Goal: Task Accomplishment & Management: Manage account settings

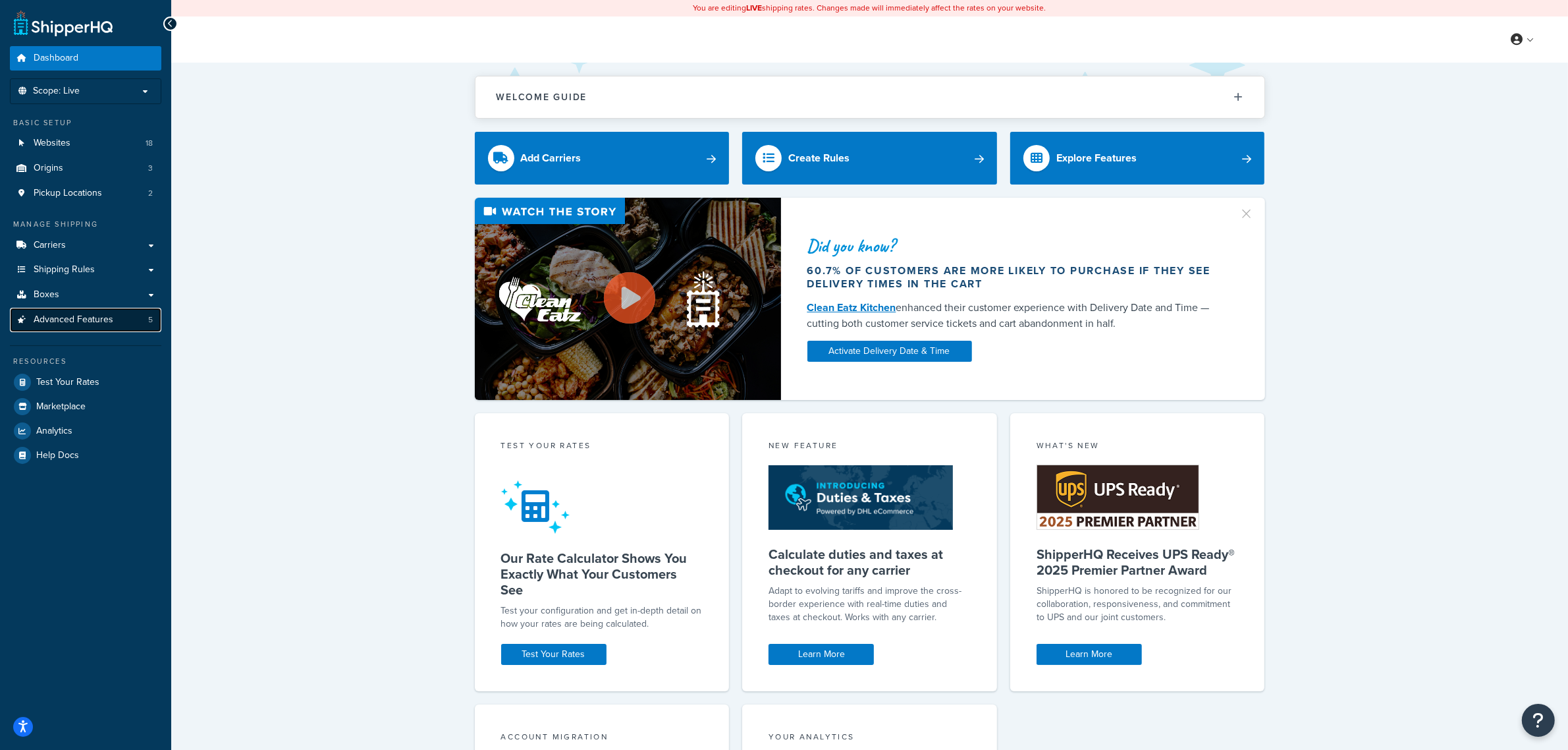
click at [40, 317] on span "Advanced Features" at bounding box center [73, 320] width 80 height 11
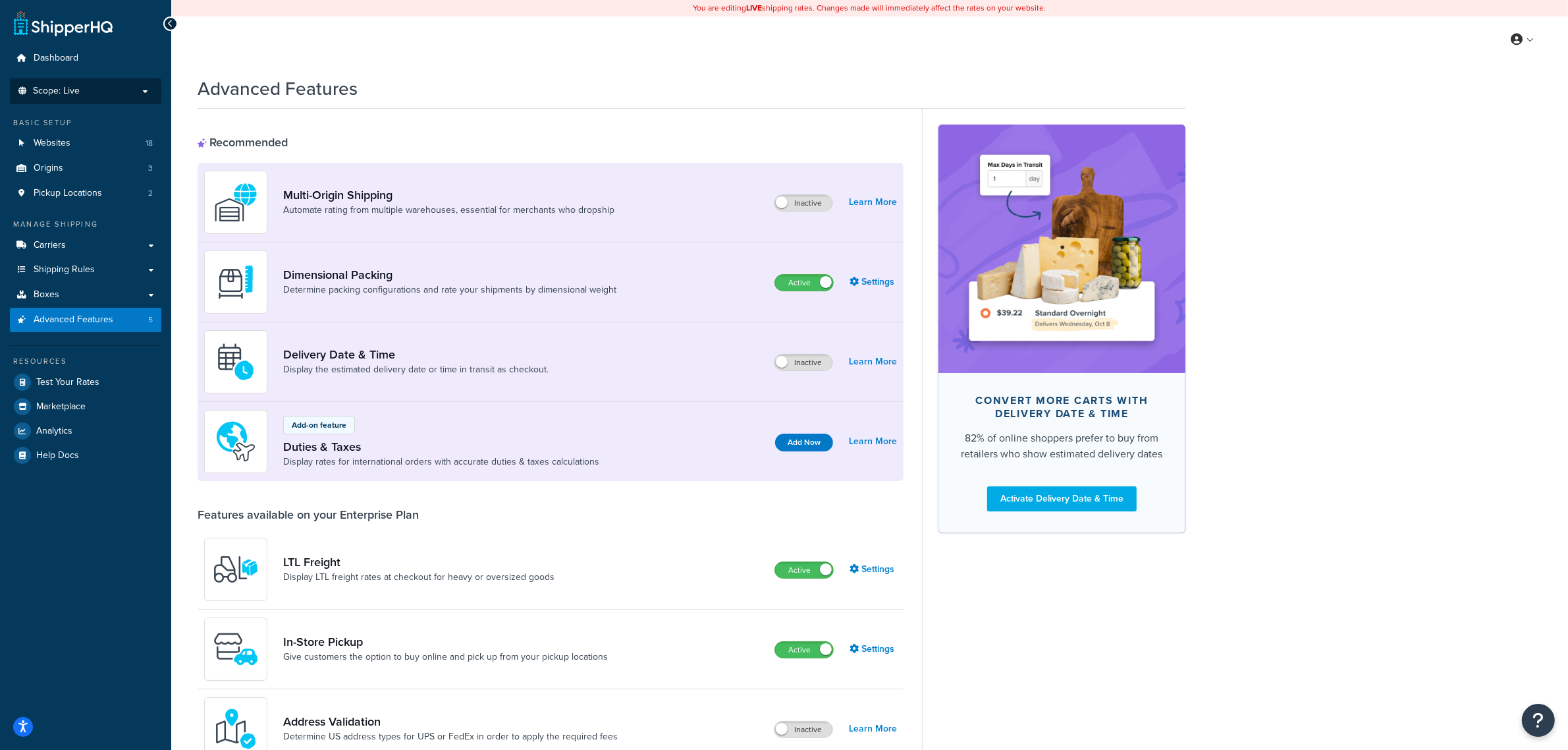
click at [61, 92] on span "Scope: Live" at bounding box center [56, 91] width 47 height 11
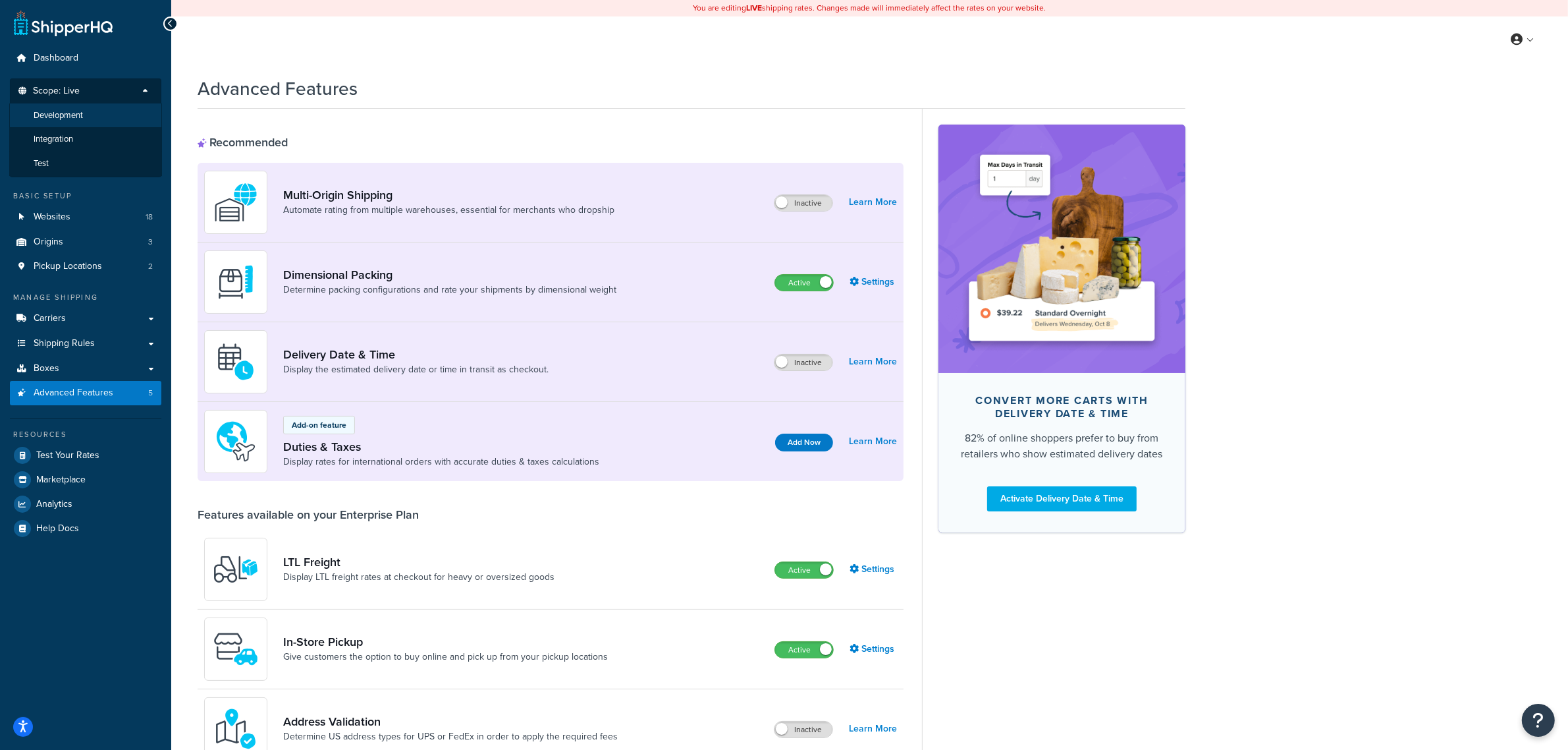
click at [61, 116] on span "Development" at bounding box center [58, 115] width 49 height 11
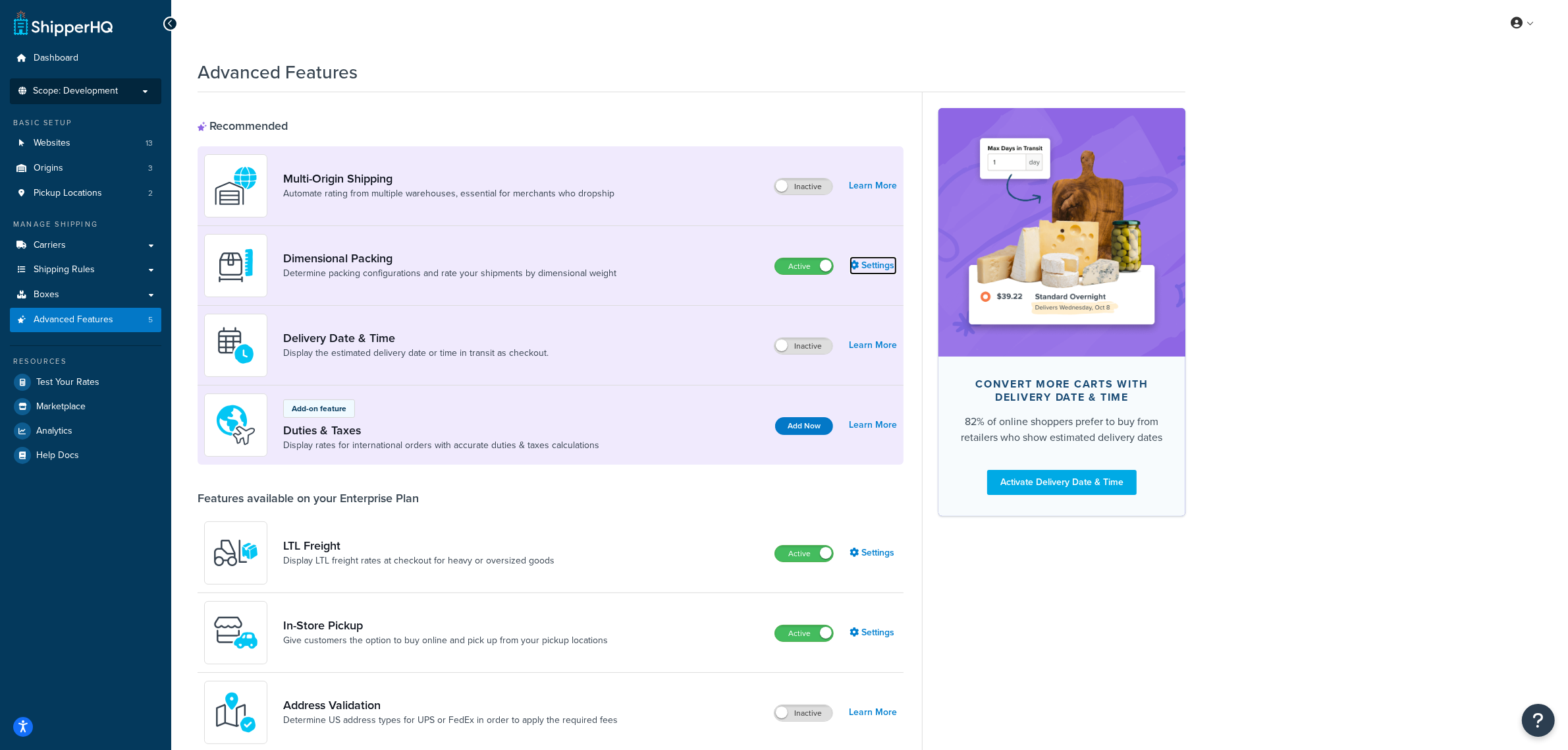
click at [886, 265] on link "Settings" at bounding box center [873, 265] width 48 height 19
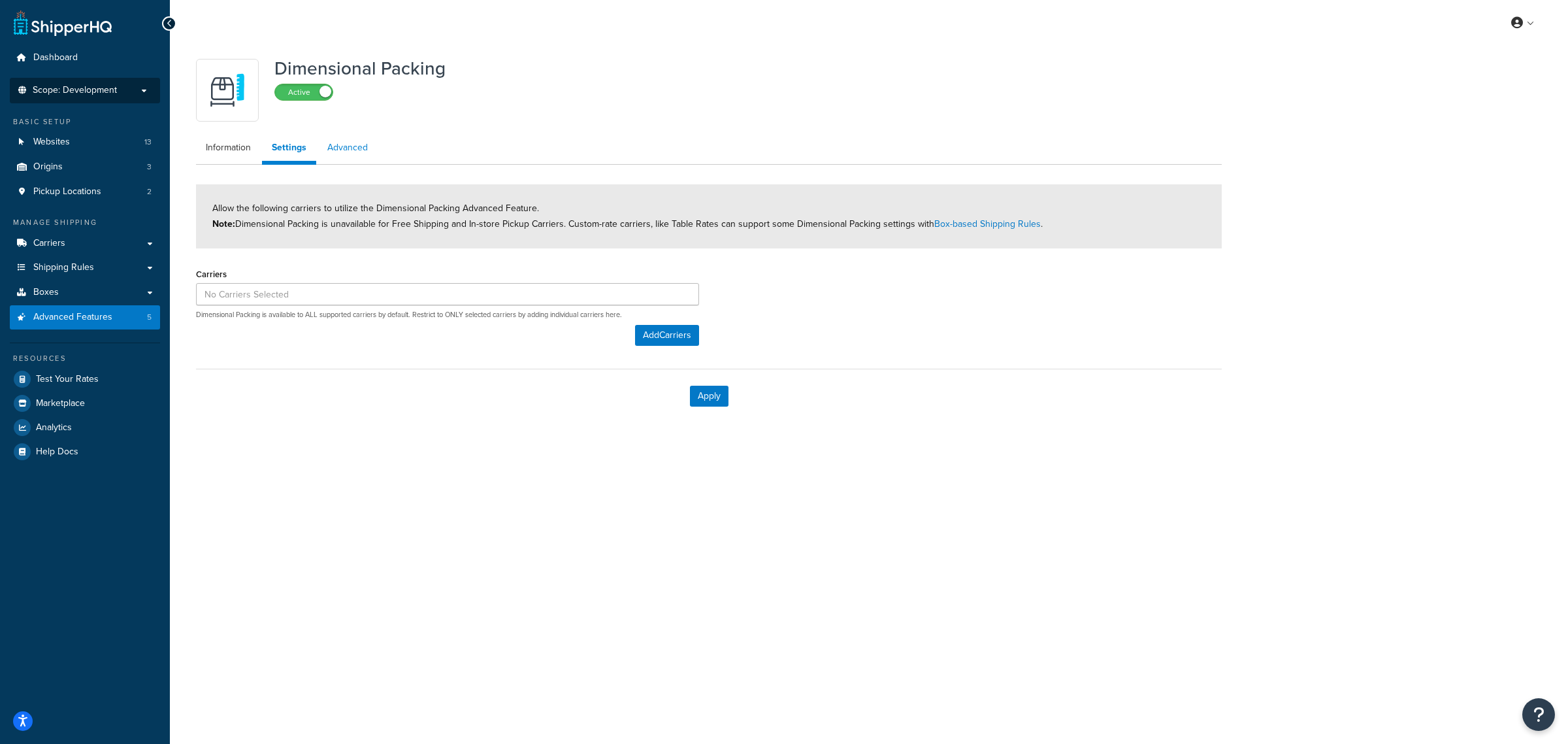
click at [327, 147] on link "Advanced" at bounding box center [348, 147] width 60 height 26
select select "false"
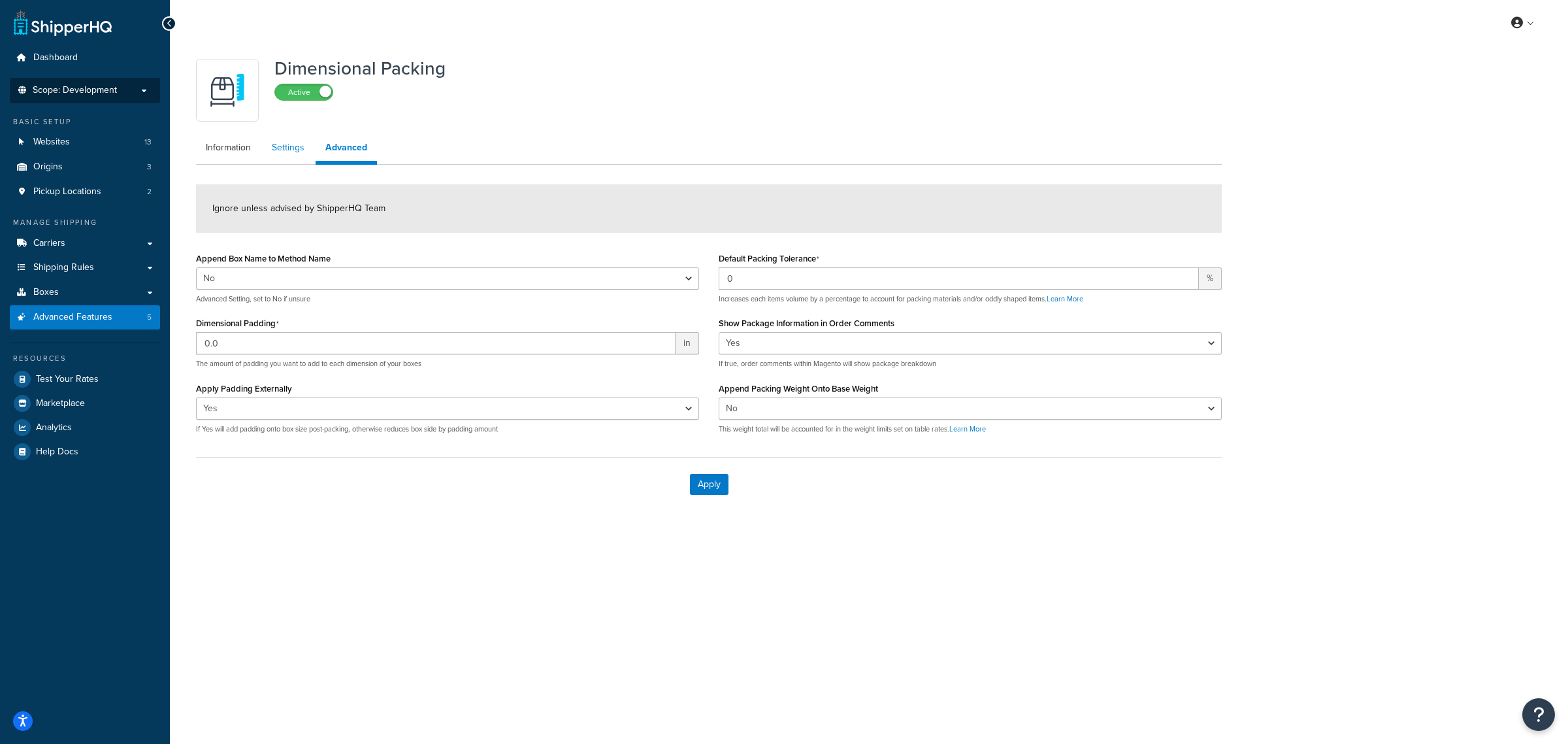
click at [281, 151] on link "Settings" at bounding box center [287, 147] width 52 height 26
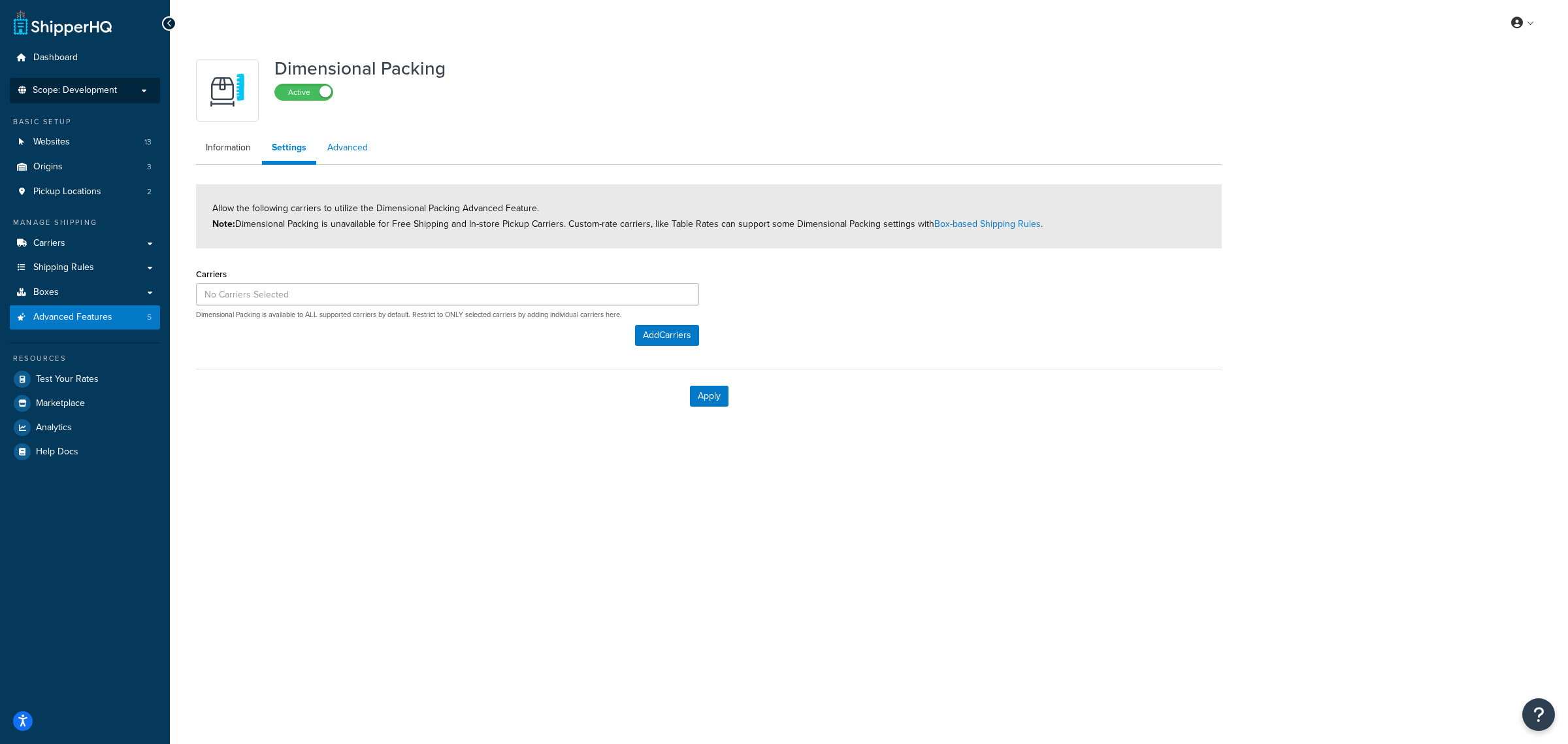
click at [330, 151] on link "Advanced" at bounding box center [348, 147] width 60 height 26
select select "false"
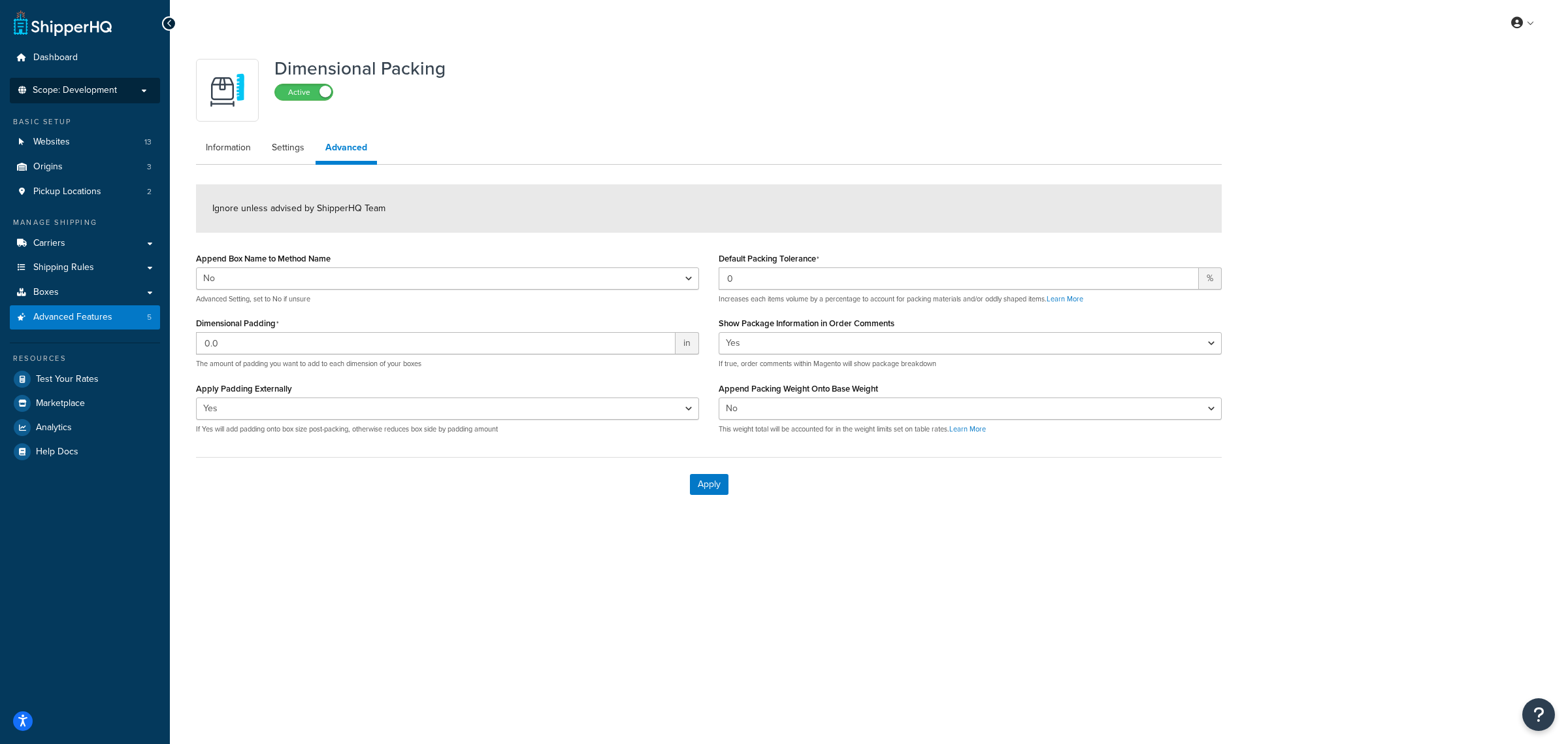
click at [791, 318] on label "Show Package Information in Order Comments" at bounding box center [807, 323] width 176 height 10
click at [791, 332] on select "Yes No" at bounding box center [971, 344] width 503 height 22
click at [791, 318] on label "Show Package Information in Order Comments" at bounding box center [807, 323] width 176 height 10
click at [791, 332] on select "Yes No" at bounding box center [971, 344] width 503 height 22
click at [791, 318] on label "Show Package Information in Order Comments" at bounding box center [807, 323] width 176 height 10
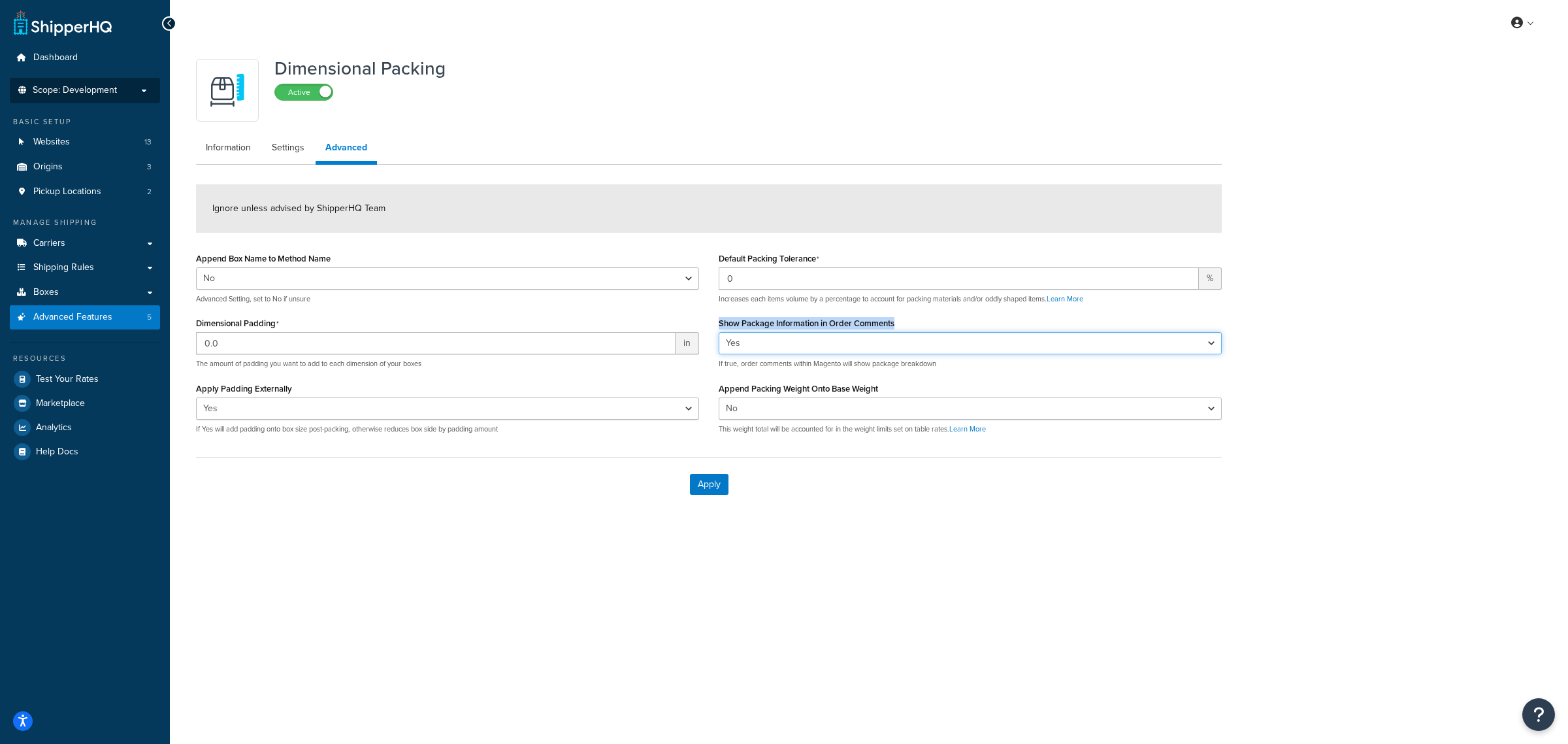
click at [791, 332] on select "Yes No" at bounding box center [971, 344] width 503 height 22
copy label "Show Package Information in Order Comments"
click at [1474, 151] on span "Logout" at bounding box center [1464, 154] width 26 height 13
